Goal: Task Accomplishment & Management: Manage account settings

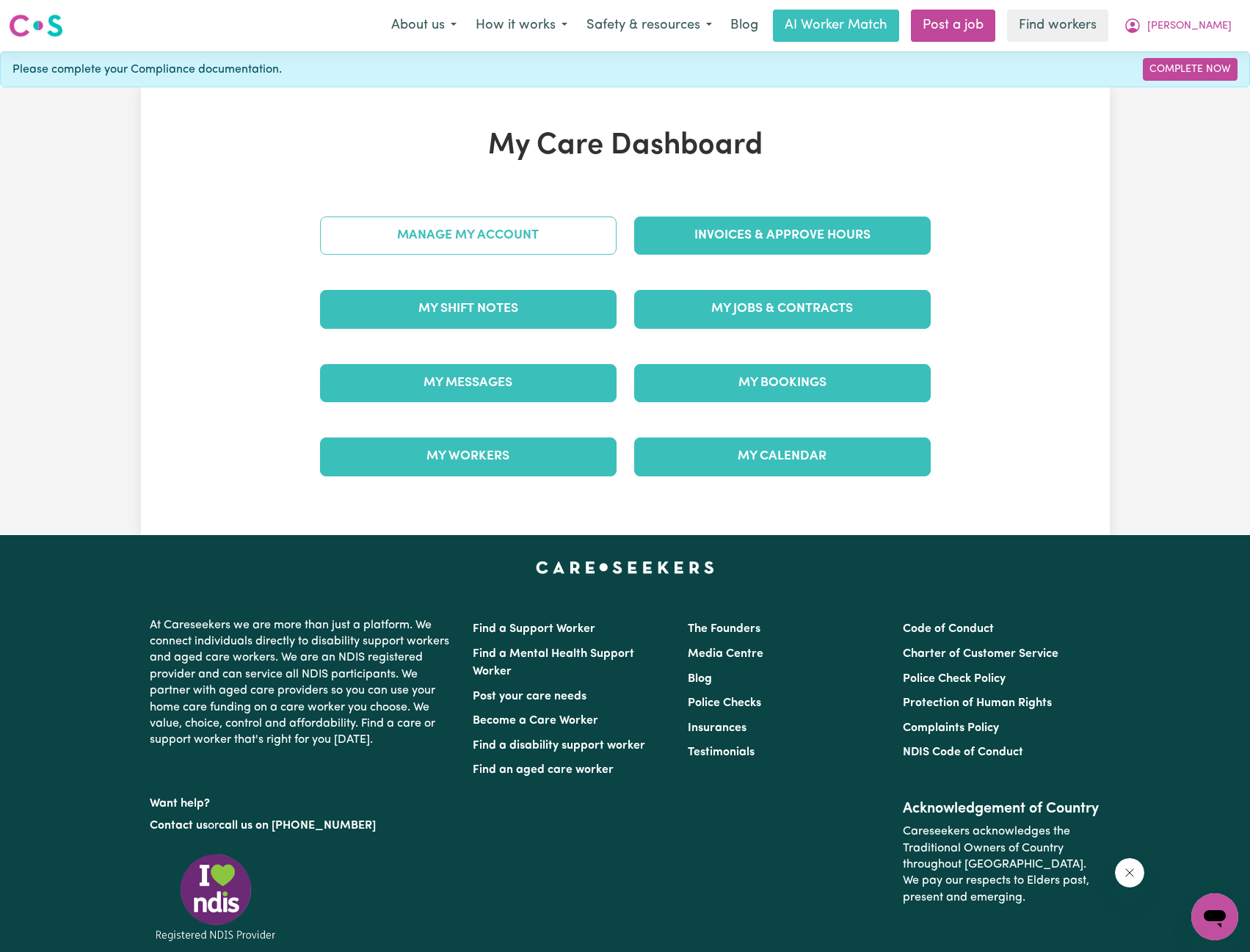
click at [521, 240] on link "Manage My Account" at bounding box center [469, 236] width 297 height 38
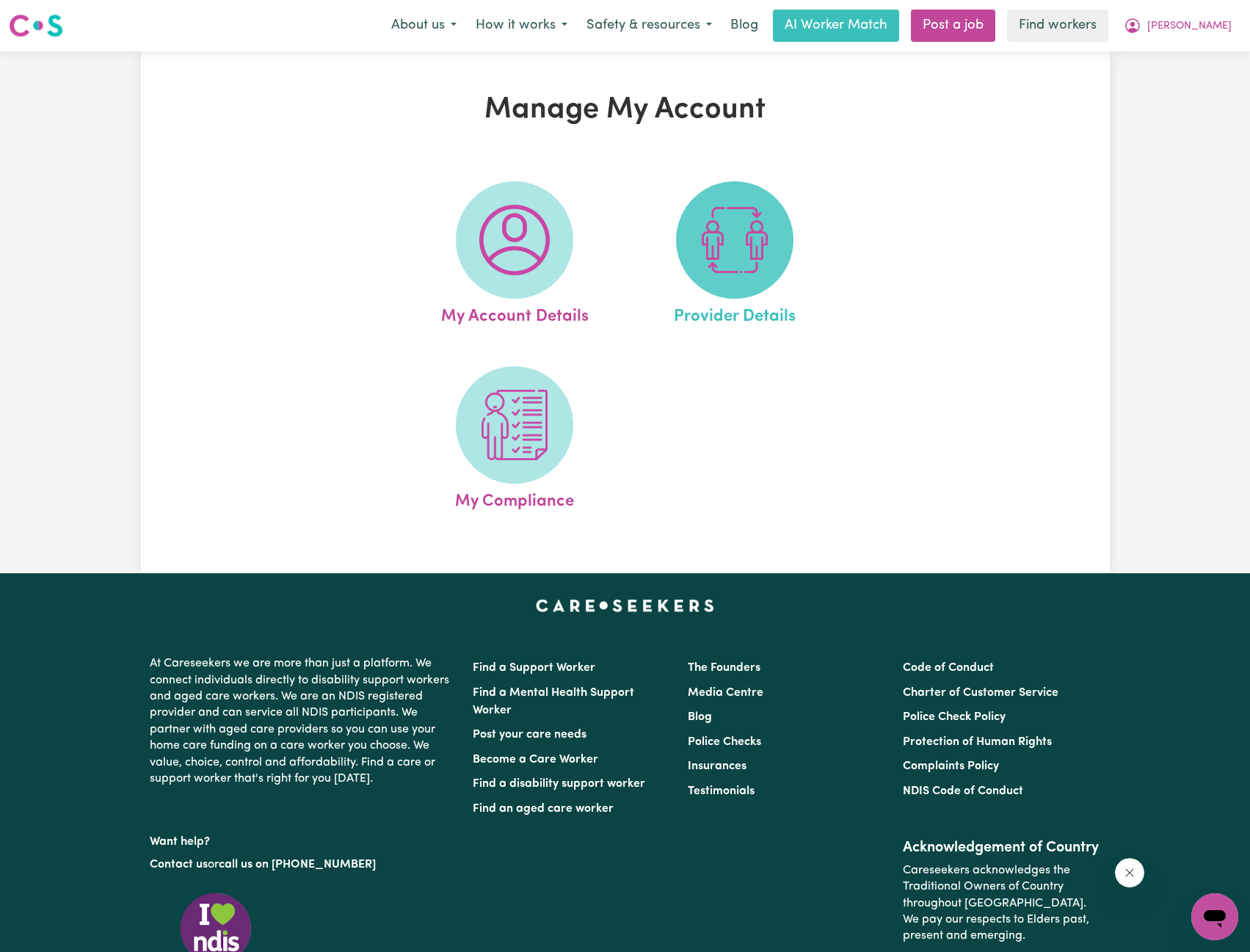
click at [702, 224] on img at bounding box center [735, 240] width 71 height 71
select select "NDIS_FUNDING_PLAN_MANAGED"
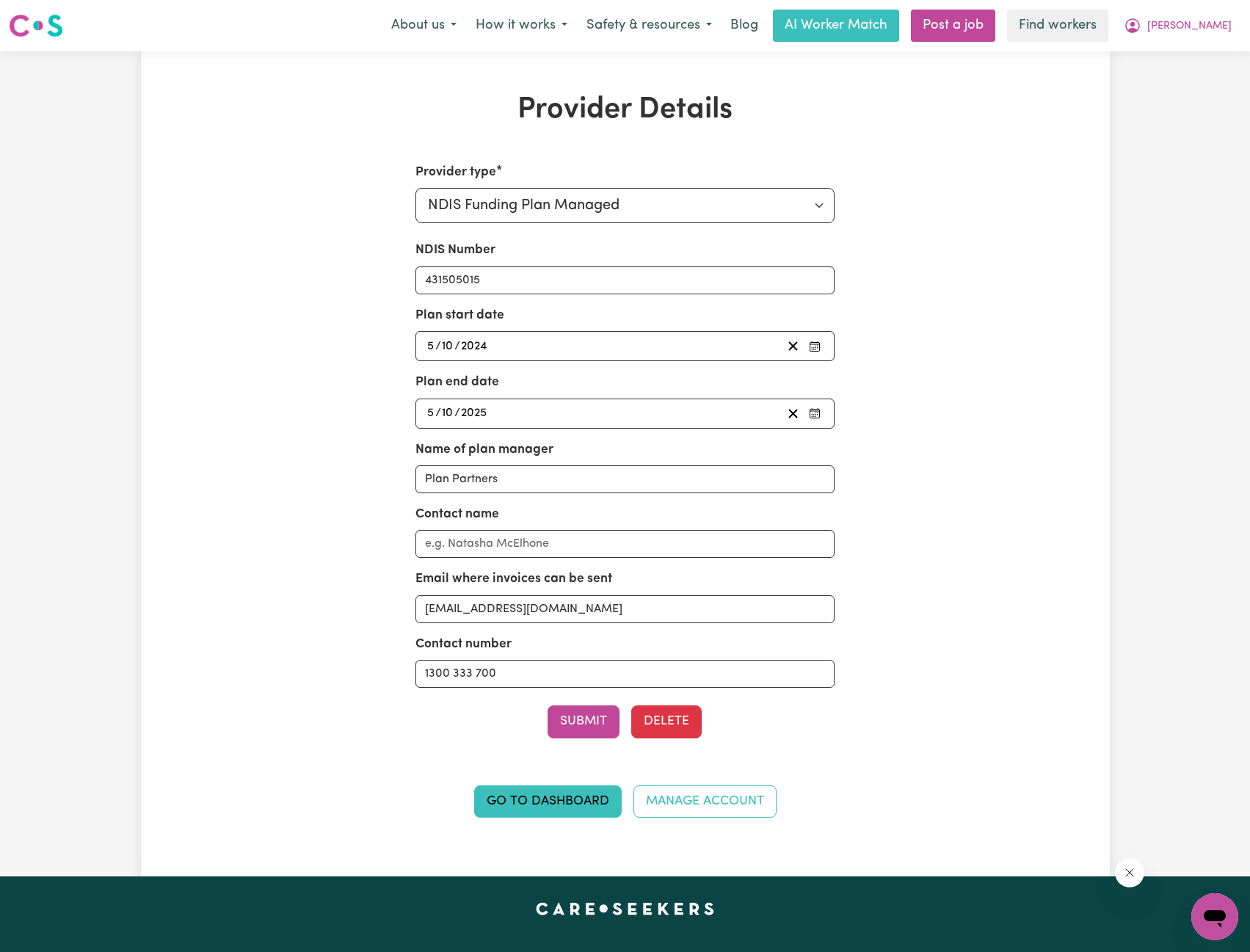
click at [1182, 8] on nav "Menu About us How it works Safety & resources Blog AI Worker Match Post a job F…" at bounding box center [625, 25] width 1250 height 51
click at [1192, 25] on button "[PERSON_NAME]" at bounding box center [1178, 25] width 127 height 31
click at [1187, 79] on link "Logout" at bounding box center [1182, 85] width 116 height 28
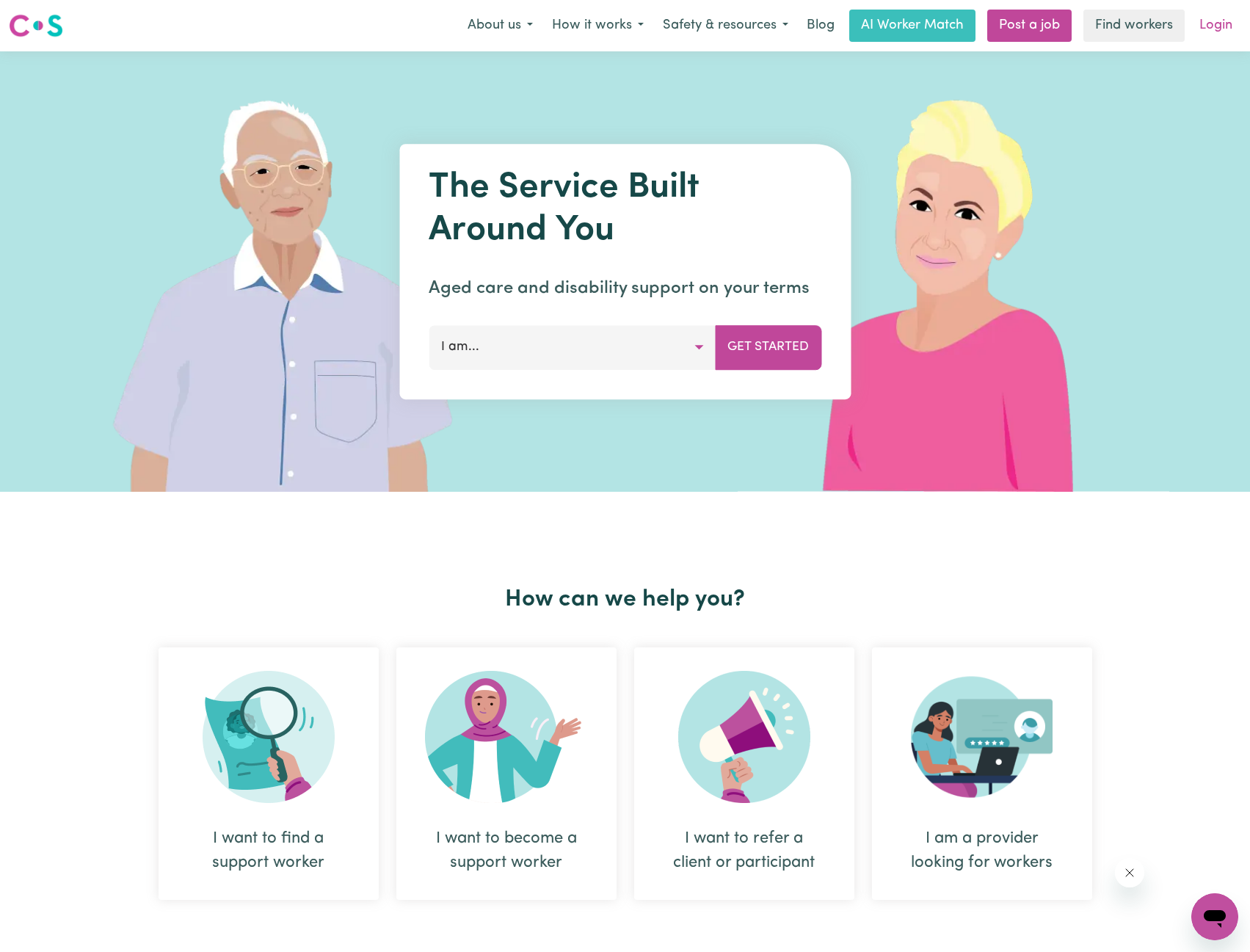
click at [1213, 23] on link "Login" at bounding box center [1216, 25] width 51 height 32
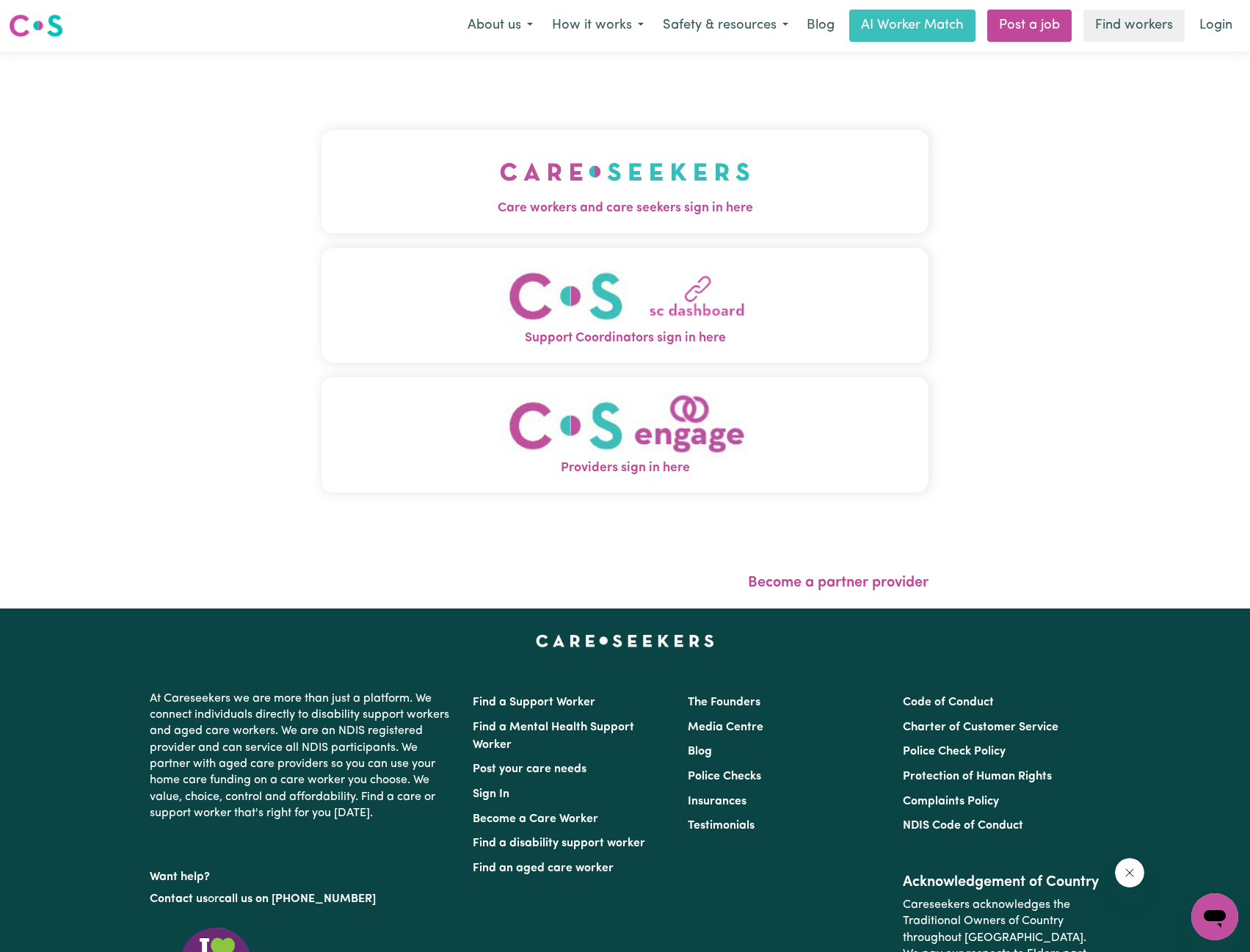
click at [624, 161] on button "Care workers and care seekers sign in here" at bounding box center [625, 181] width 608 height 103
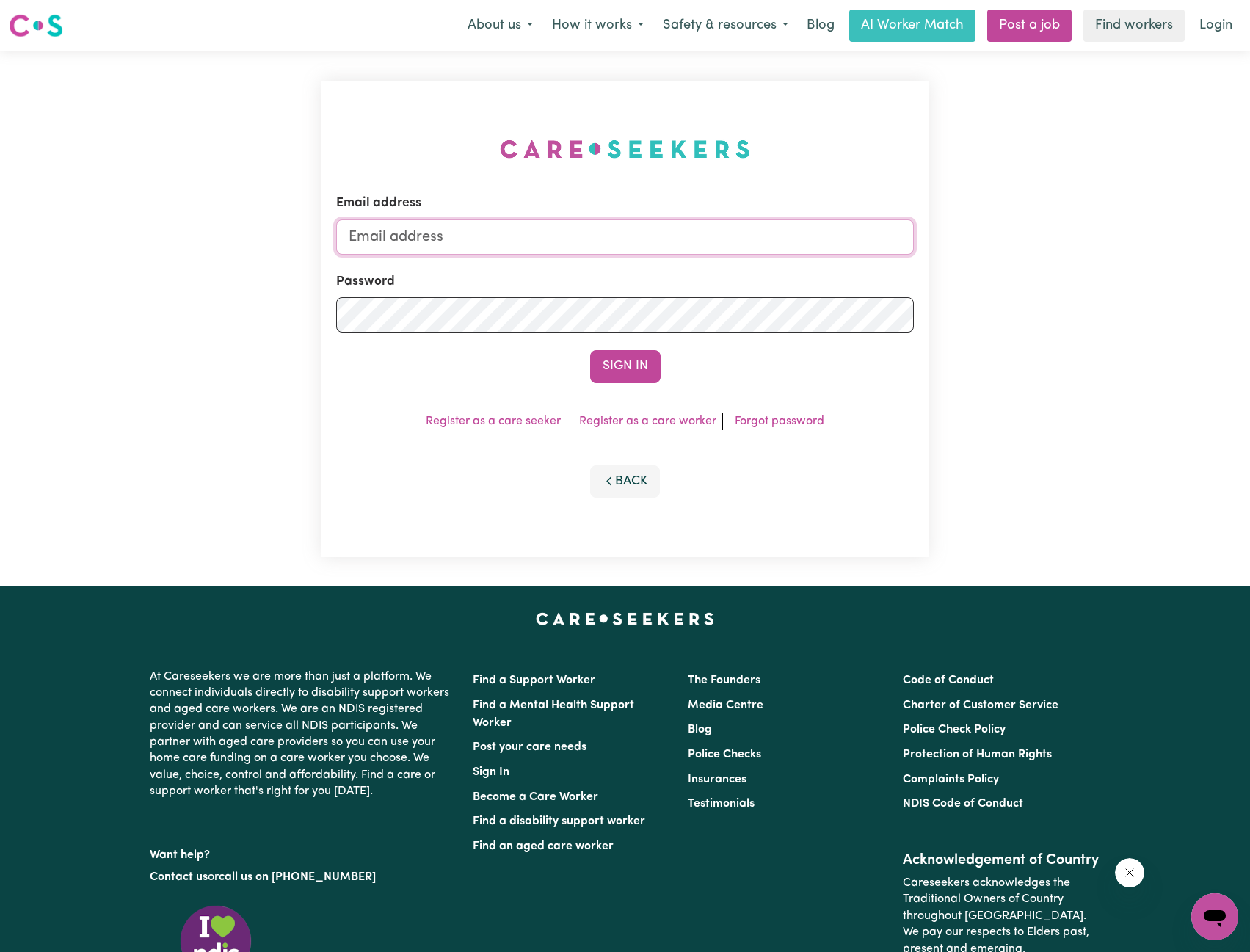
click at [652, 244] on input "Email address" at bounding box center [625, 237] width 579 height 35
drag, startPoint x: 425, startPoint y: 240, endPoint x: 681, endPoint y: 297, distance: 262.3
click at [671, 272] on form "Email address [EMAIL_ADDRESS][PERSON_NAME][DOMAIN_NAME] Password Sign In" at bounding box center [625, 288] width 579 height 189
type input "[EMAIL_ADDRESS][DOMAIN_NAME]"
click at [628, 357] on button "Sign In" at bounding box center [625, 367] width 71 height 32
